Goal: Task Accomplishment & Management: Manage account settings

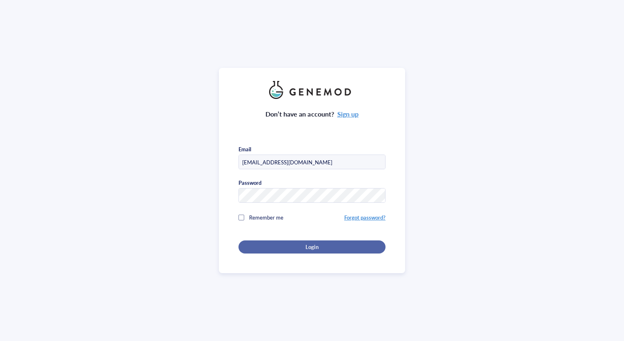
click at [320, 247] on div "Login" at bounding box center [312, 246] width 121 height 7
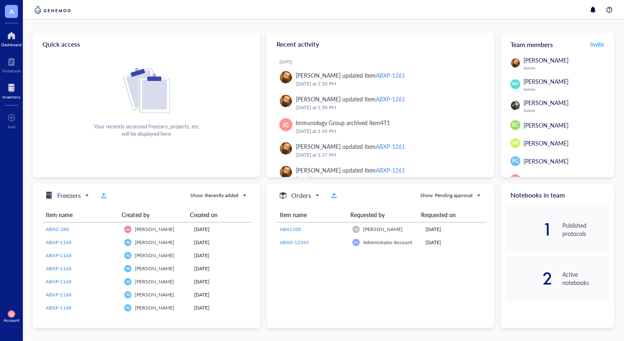
click at [7, 89] on div at bounding box center [11, 87] width 18 height 13
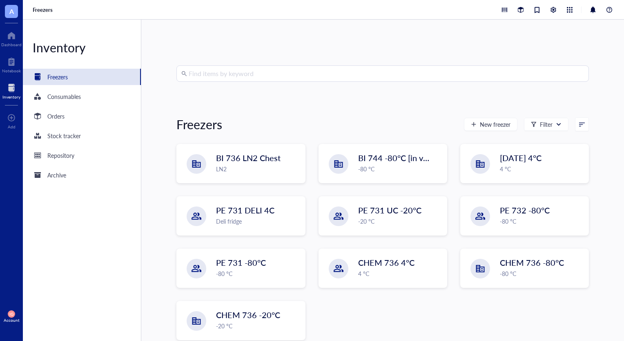
click at [258, 76] on input "search" at bounding box center [387, 74] width 396 height 16
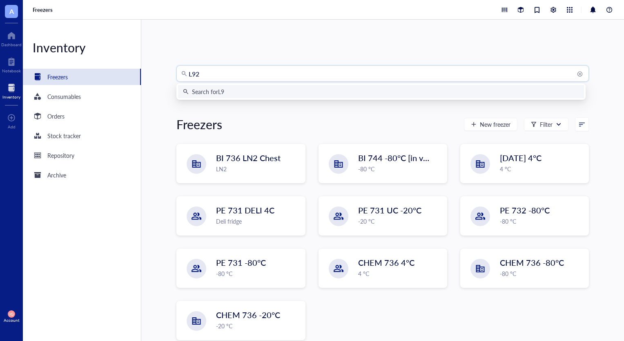
type input "L929"
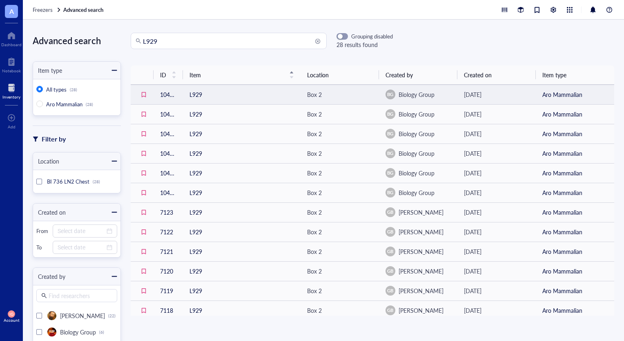
click at [237, 91] on td "L929" at bounding box center [242, 95] width 118 height 20
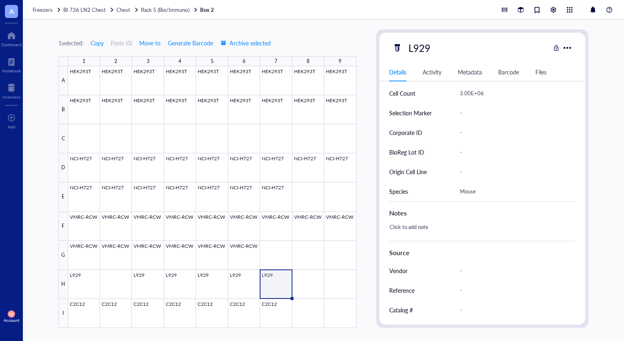
scroll to position [245, 0]
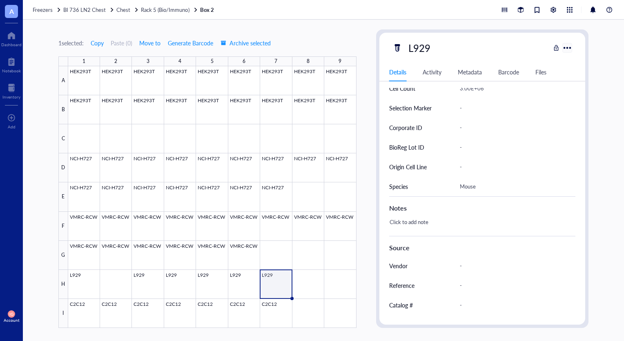
click at [571, 46] on div at bounding box center [568, 48] width 12 height 12
click at [582, 145] on div "Archive selected" at bounding box center [588, 147] width 39 height 7
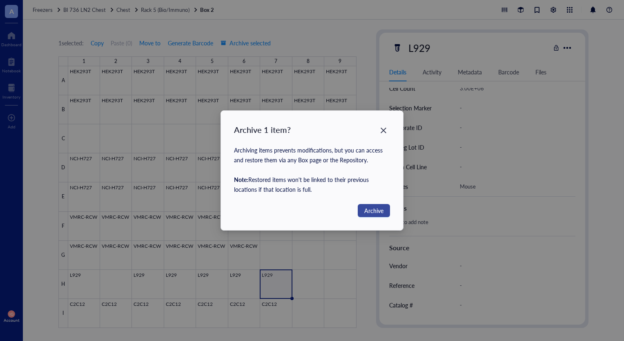
click at [379, 209] on span "Archive" at bounding box center [373, 210] width 19 height 9
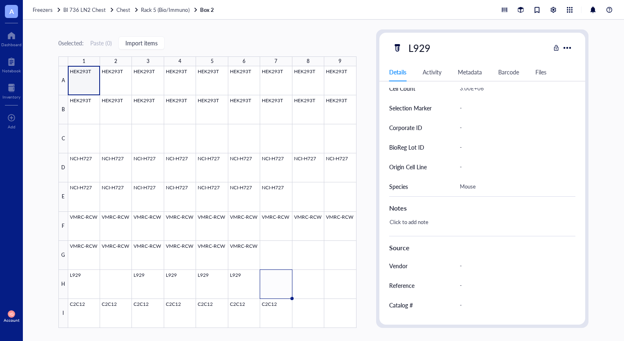
click at [334, 36] on div "0 selected: Paste ( 0 ) Import items 1 2 3 4 5 6 7 8 9 A B C D E F G H I HEK293…" at bounding box center [207, 178] width 298 height 298
click at [7, 40] on div at bounding box center [11, 35] width 20 height 13
